Goal: Contribute content

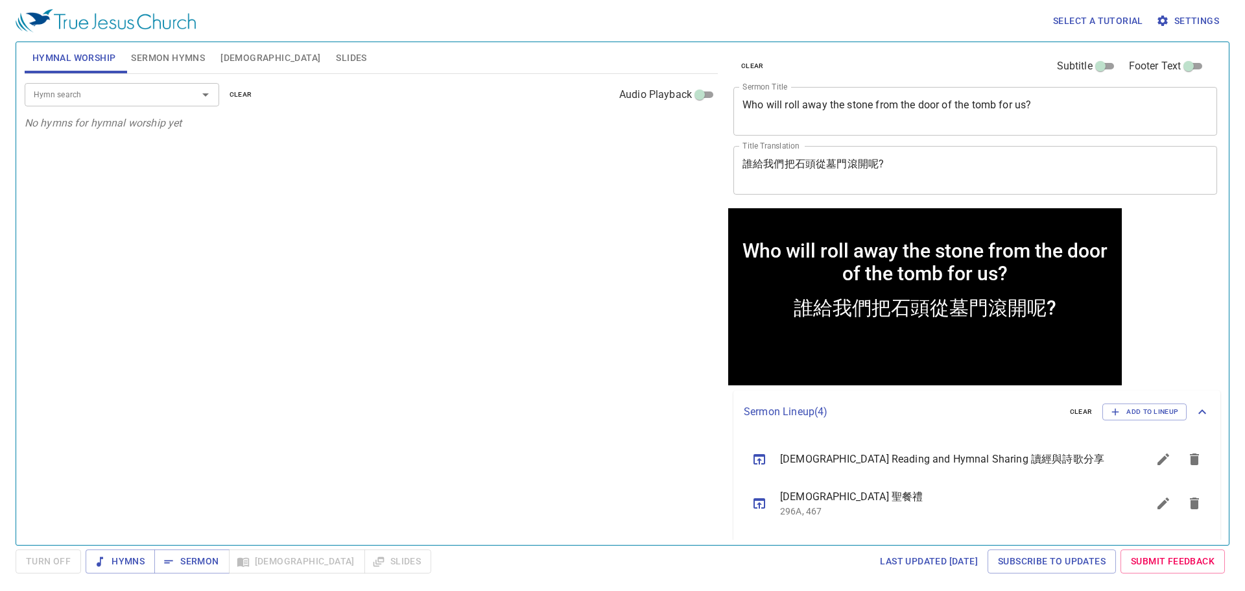
click at [984, 118] on textarea "Who will roll away the stone from the door of the tomb for us?" at bounding box center [976, 111] width 466 height 25
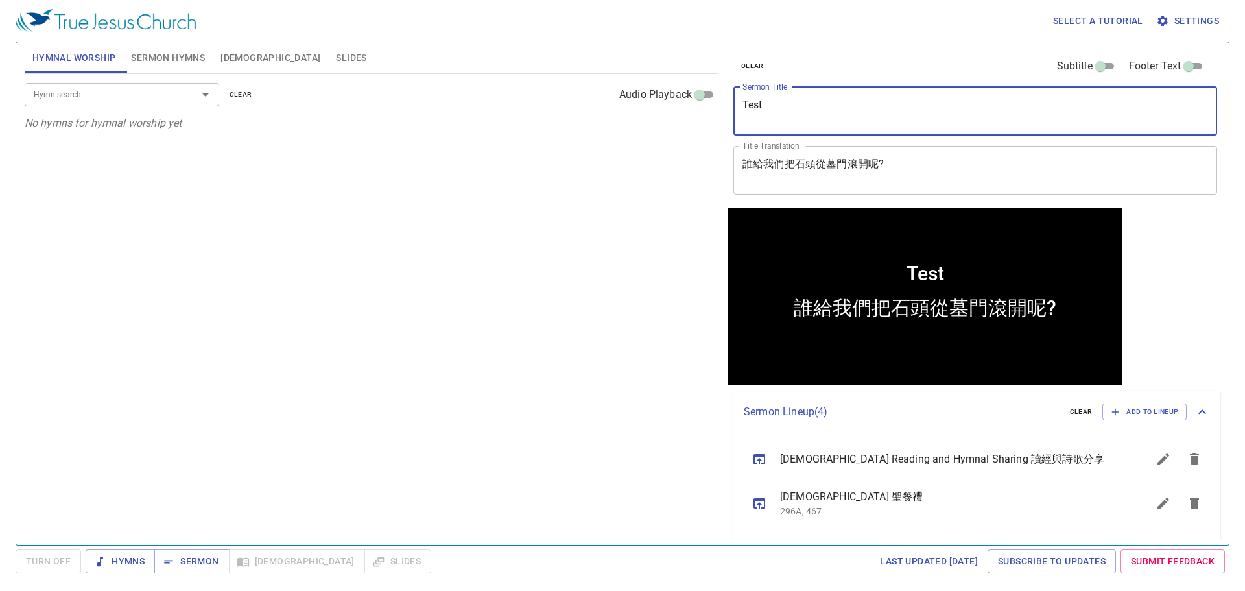
type textarea "Test"
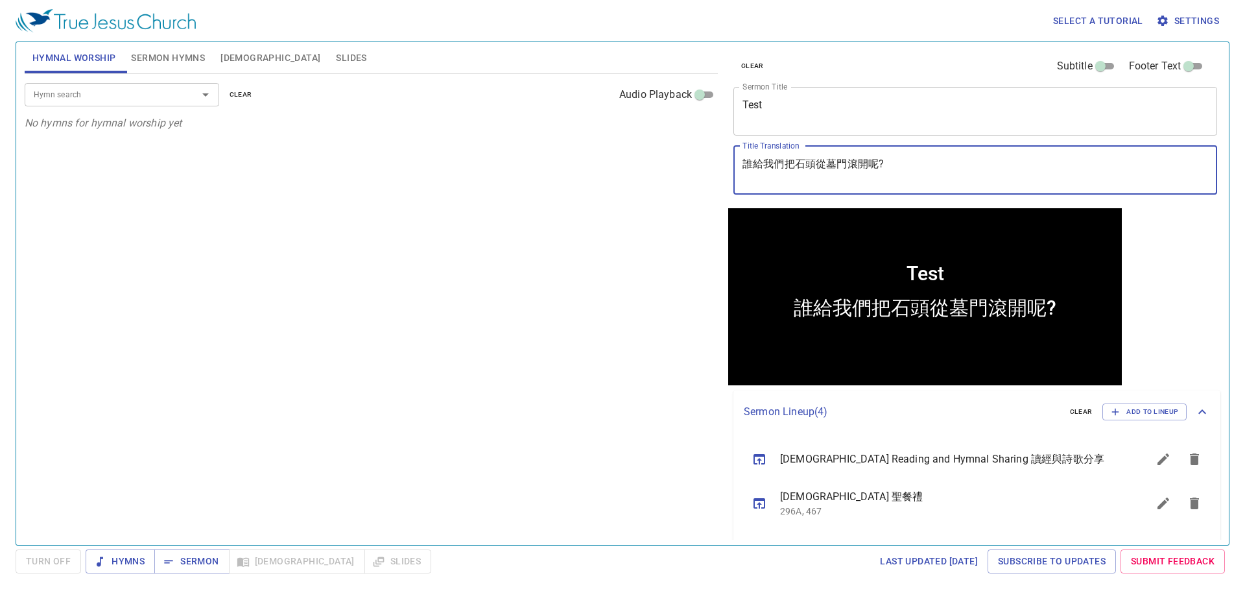
type textarea "T誰給我們把石頭從墓門滾開呢?"
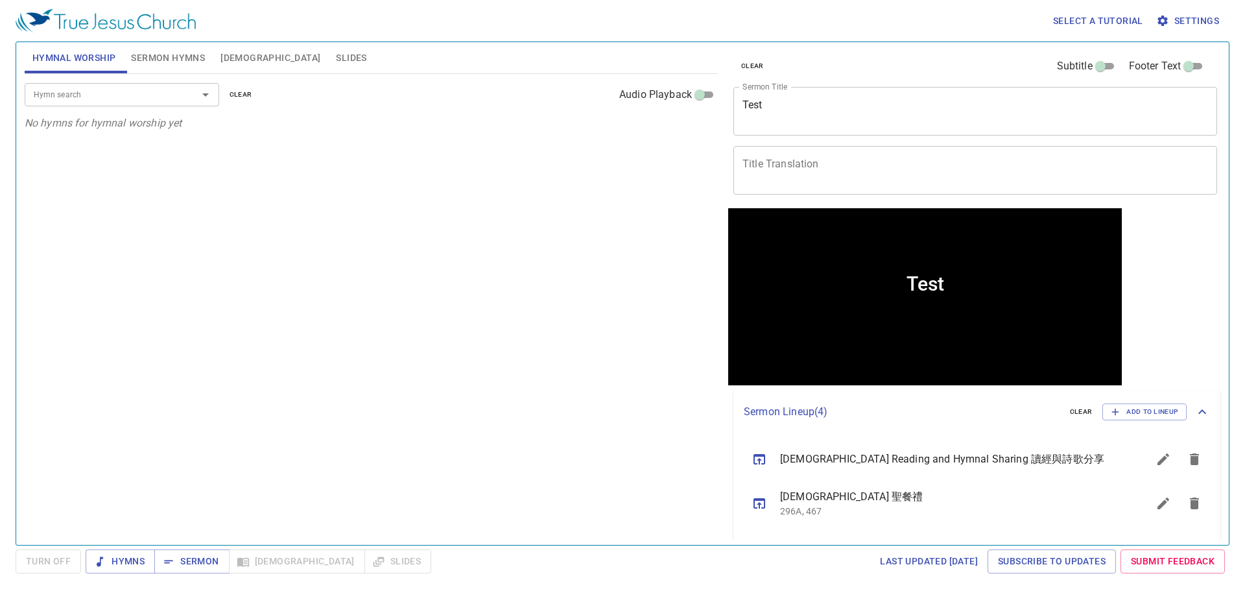
click at [562, 229] on div "Hymn search Hymn search clear Audio Playback No hymns for hymnal worship yet" at bounding box center [371, 304] width 693 height 460
click at [195, 559] on span "Sermon" at bounding box center [192, 561] width 54 height 16
